Goal: Understand process/instructions: Learn how to perform a task or action

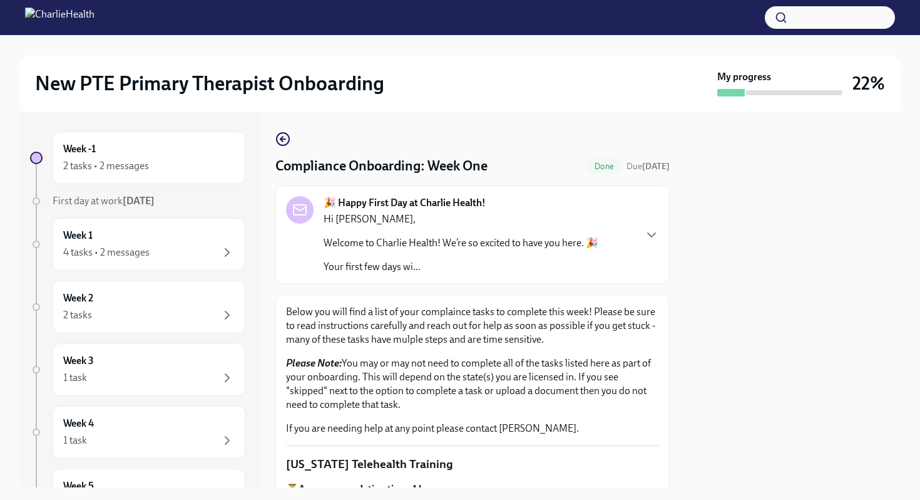
click at [701, 312] on div at bounding box center [792, 299] width 215 height 376
click at [595, 424] on p "[US_STATE] Telehealth Training" at bounding box center [472, 464] width 373 height 16
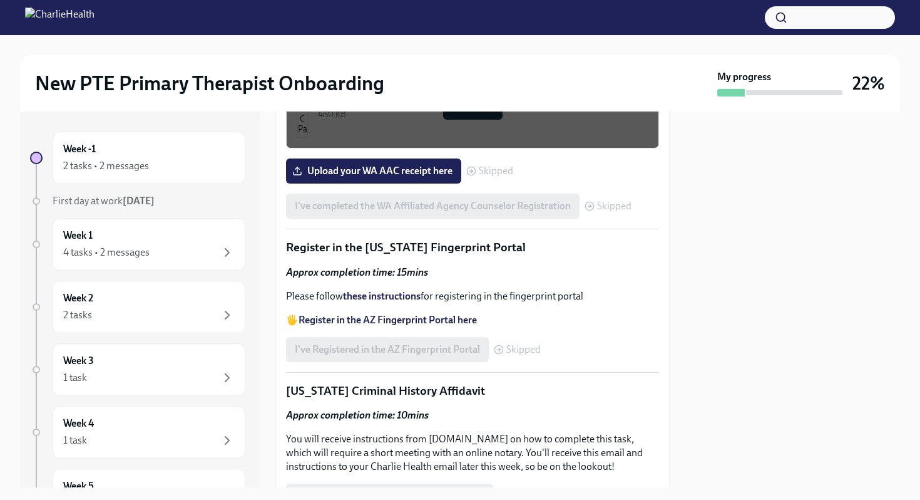
scroll to position [1553, 0]
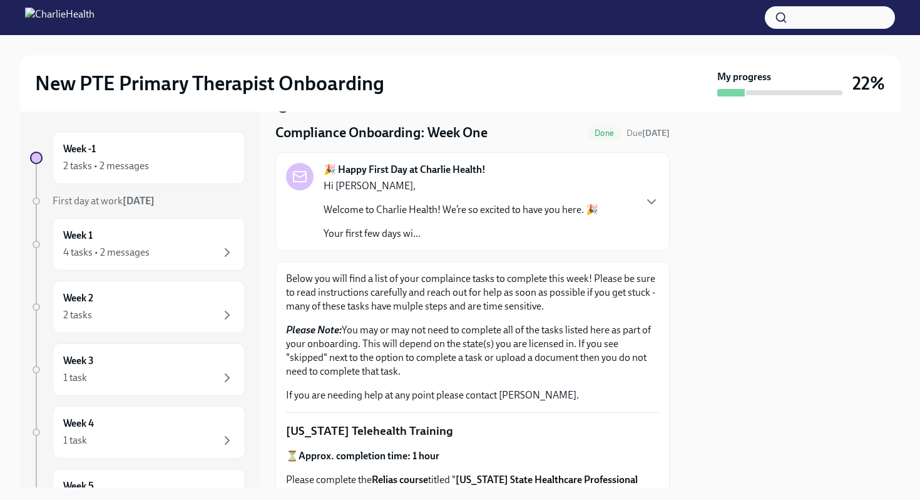
scroll to position [0, 0]
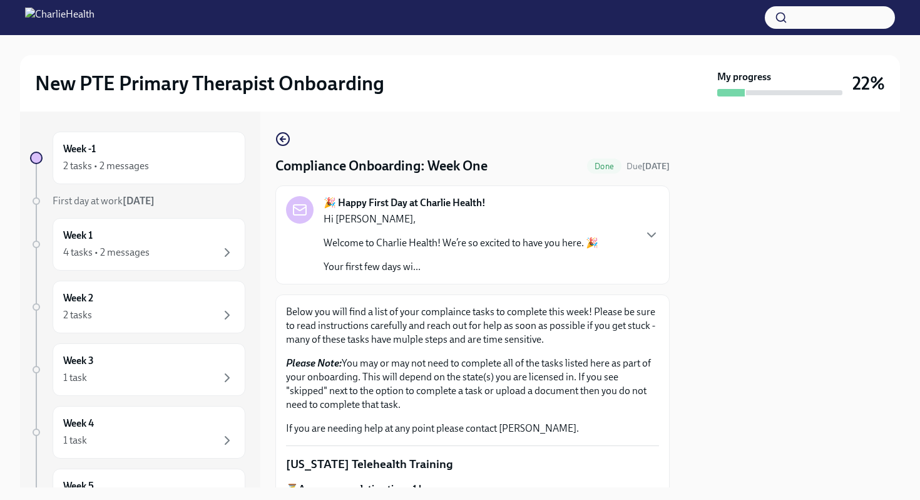
click at [652, 245] on div "🎉 Happy First Day at Charlie Health! Hi [PERSON_NAME], Welcome to Charlie Healt…" at bounding box center [472, 235] width 373 height 78
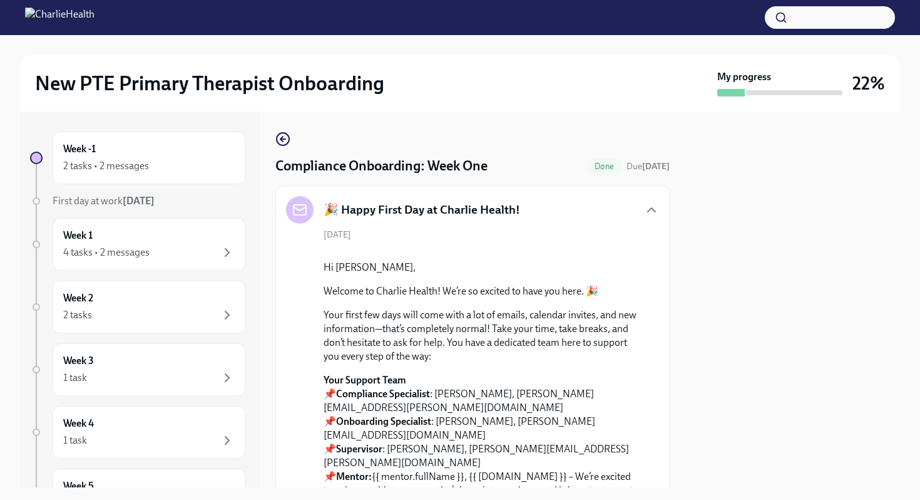
click at [706, 388] on div at bounding box center [792, 299] width 215 height 376
click at [637, 413] on div "Hi [PERSON_NAME], Welcome to Charlie Health! We’re so excited to have you here.…" at bounding box center [482, 392] width 316 height 264
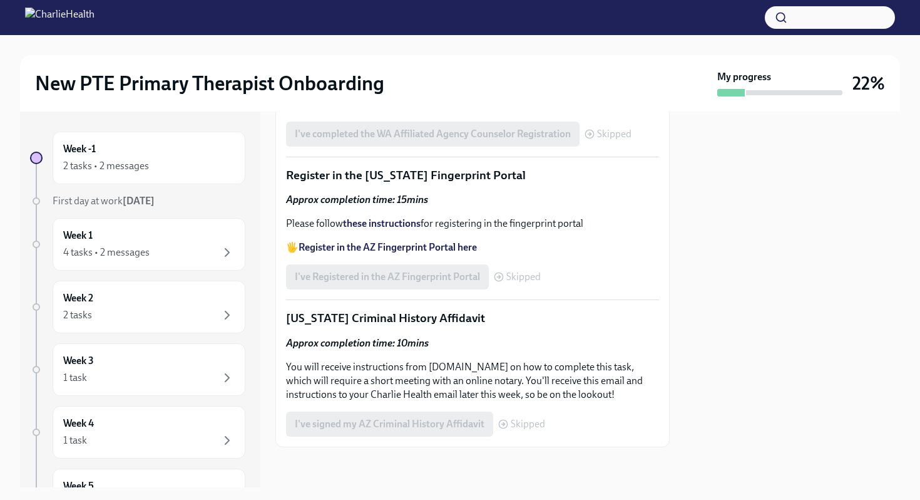
scroll to position [2730, 0]
click at [404, 229] on strong "these instructions" at bounding box center [382, 223] width 78 height 12
click at [391, 253] on strong "Register in the AZ Fingerprint Portal here" at bounding box center [388, 247] width 178 height 12
click at [706, 322] on div at bounding box center [792, 299] width 215 height 376
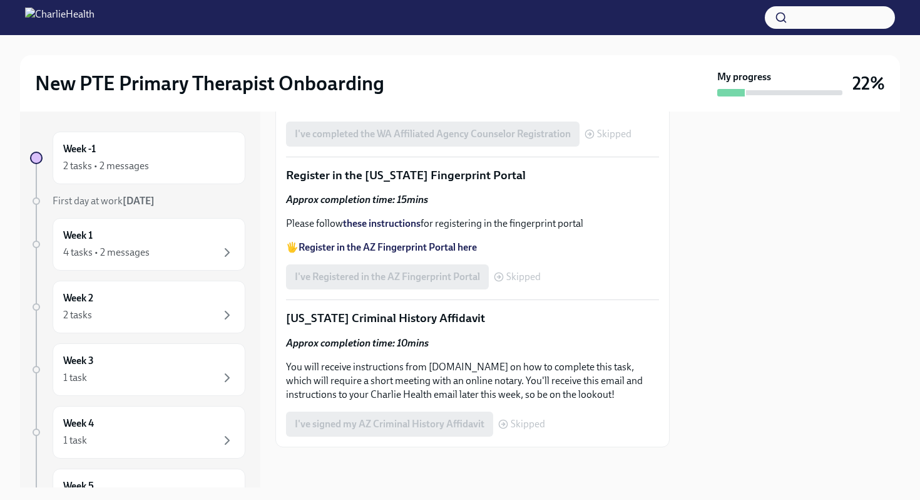
click at [706, 322] on div at bounding box center [792, 299] width 215 height 376
click at [627, 254] on p "🖐️ Register in the AZ Fingerprint Portal here" at bounding box center [472, 247] width 373 height 14
click at [465, 289] on div "I've Registered in the AZ Fingerprint Portal Skipped" at bounding box center [413, 276] width 255 height 25
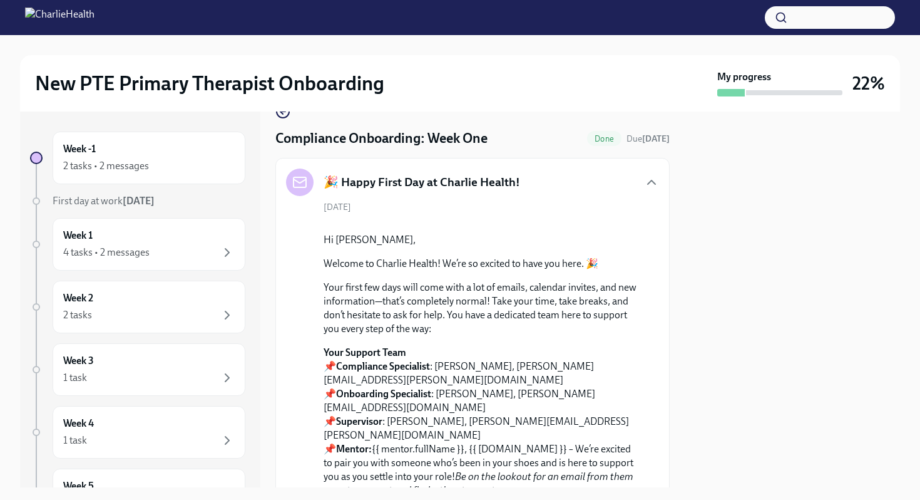
scroll to position [0, 0]
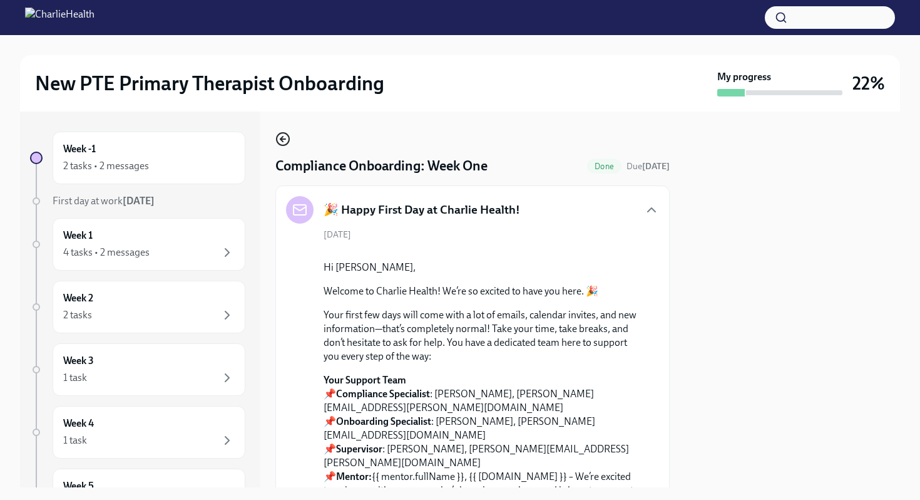
click at [284, 143] on icon "button" at bounding box center [282, 138] width 15 height 15
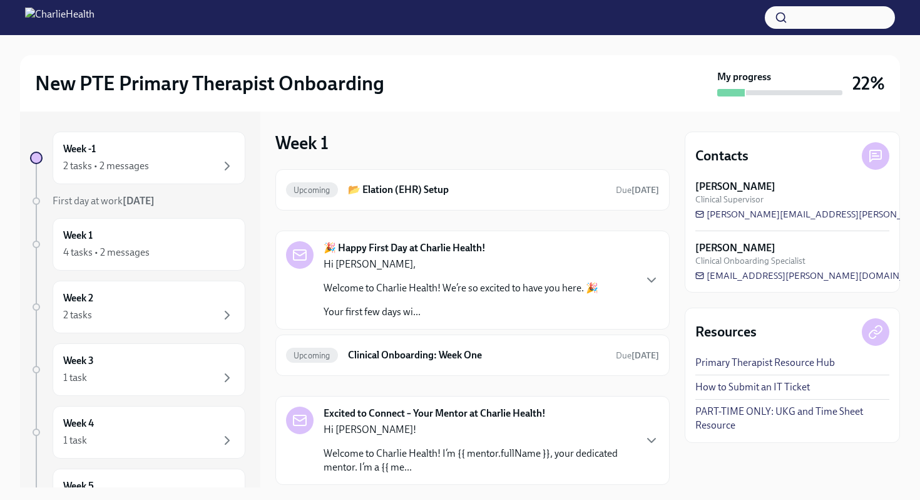
click at [423, 385] on div "Upcoming 📂 Elation (EHR) Setup Due [DATE] 🎉 Happy First Day at Charlie Health! …" at bounding box center [472, 327] width 394 height 316
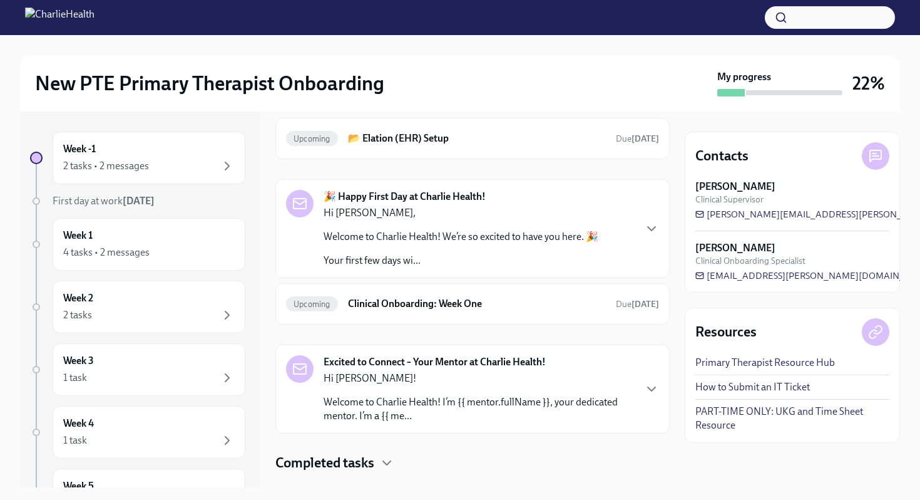
scroll to position [76, 0]
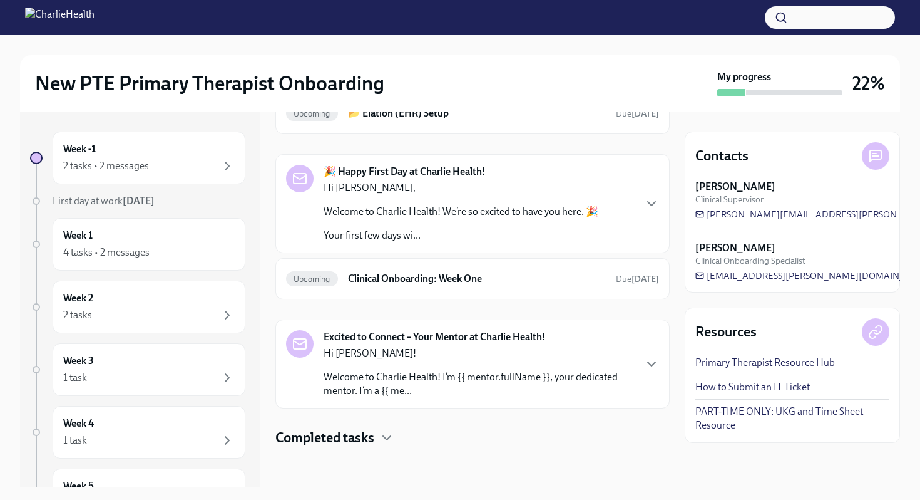
click at [368, 424] on h4 "Completed tasks" at bounding box center [324, 437] width 99 height 19
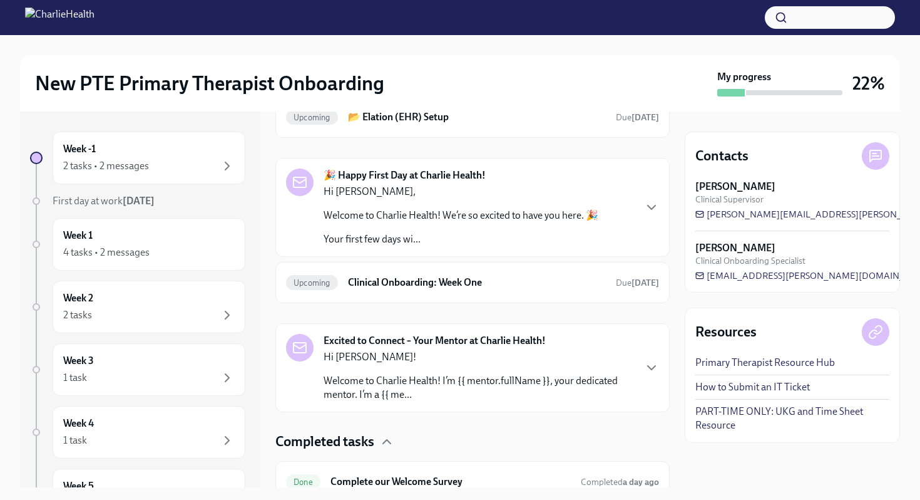
scroll to position [54, 0]
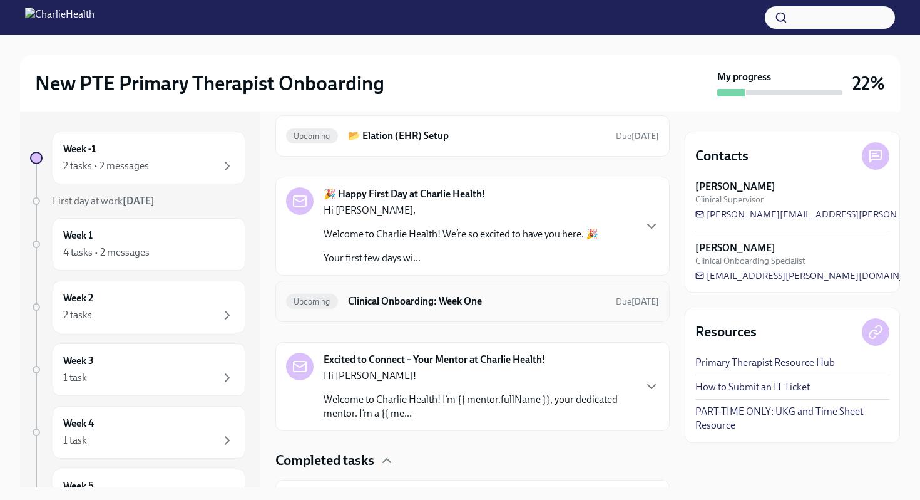
click at [438, 301] on h6 "Clinical Onboarding: Week One" at bounding box center [477, 301] width 258 height 14
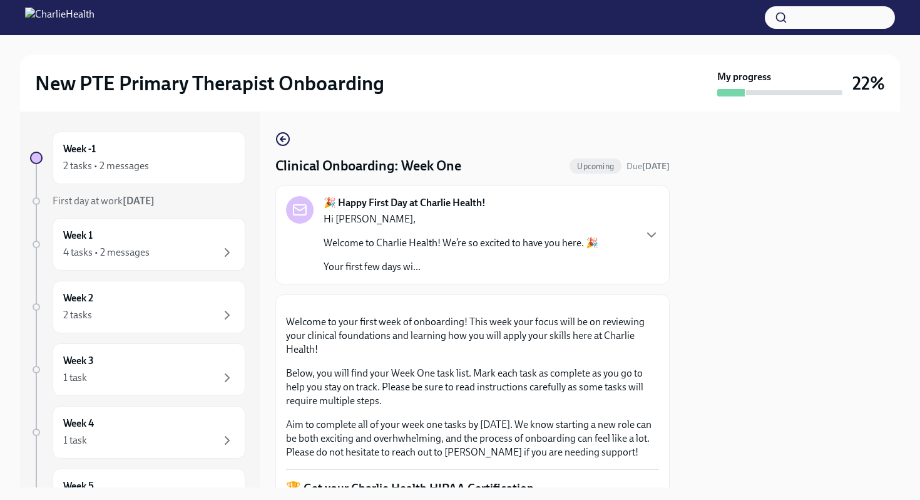
click at [570, 356] on p "Welcome to your first week of onboarding! This week your focus will be on revie…" at bounding box center [472, 335] width 373 height 41
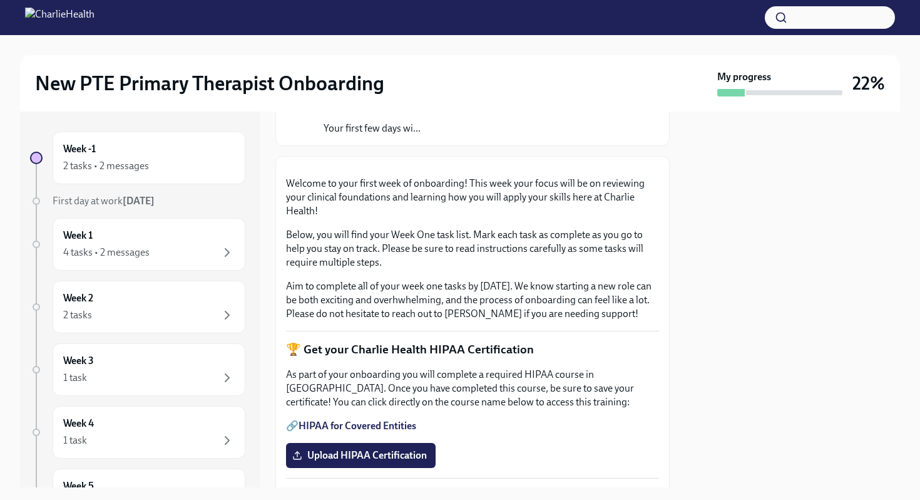
scroll to position [125, 0]
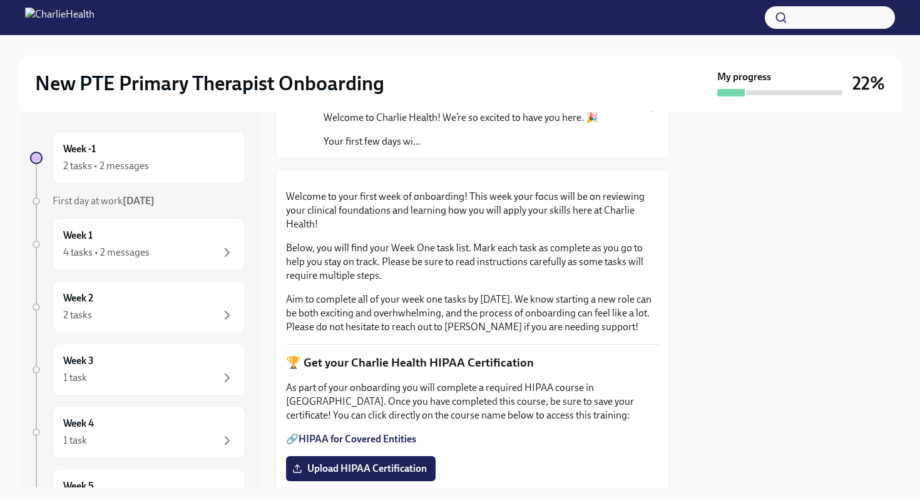
click at [622, 180] on button "Zoom image" at bounding box center [472, 180] width 373 height 0
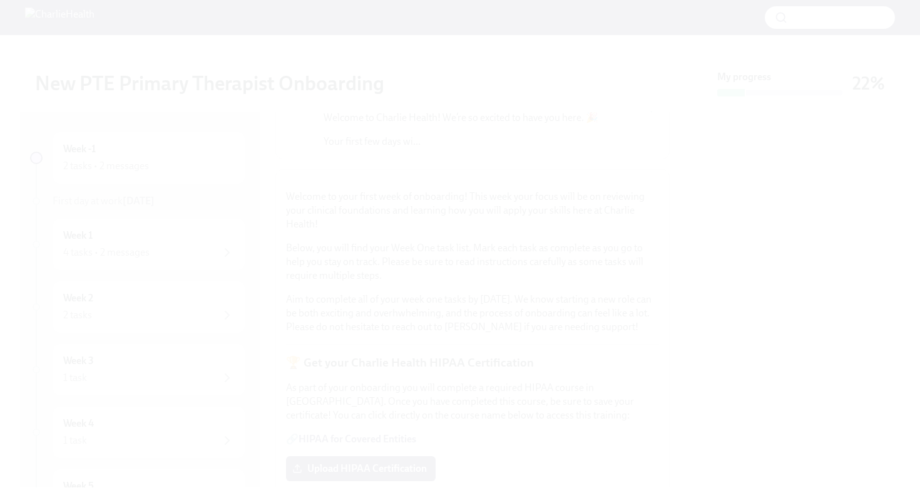
click at [572, 299] on button "Unzoom image" at bounding box center [460, 250] width 920 height 500
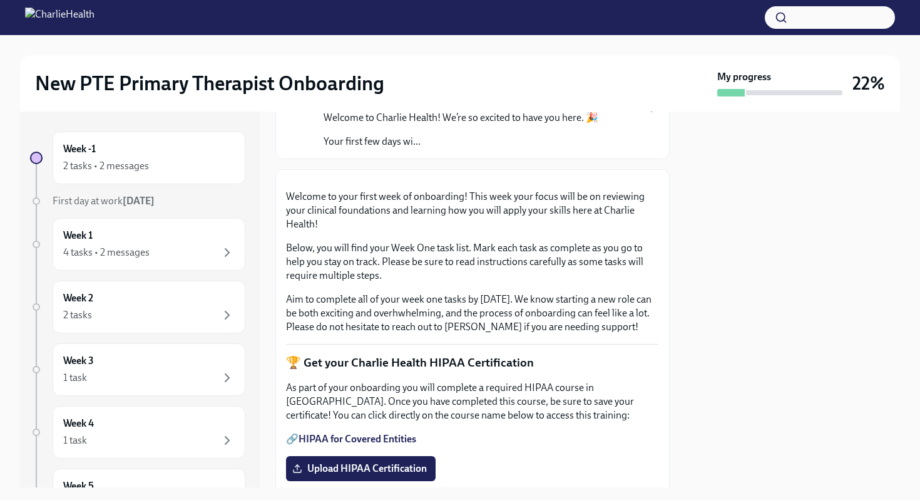
click at [532, 282] on p "Below, you will find your Week One task list. Mark each task as complete as you…" at bounding box center [472, 261] width 373 height 41
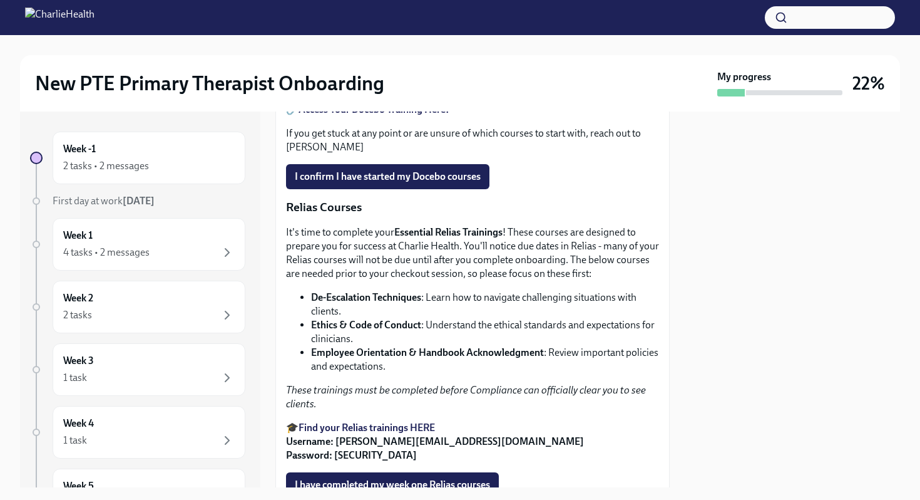
scroll to position [651, 0]
